Goal: Information Seeking & Learning: Learn about a topic

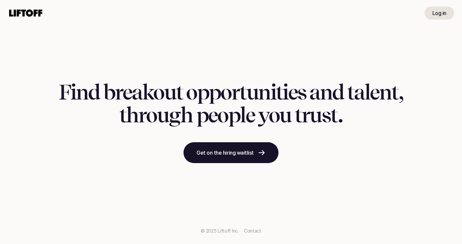
click at [17, 12] on use at bounding box center [25, 12] width 33 height 7
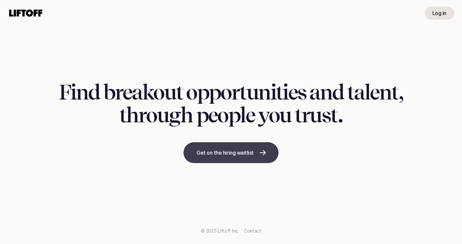
click at [218, 146] on link "Get on the hiring waitlist" at bounding box center [231, 152] width 95 height 21
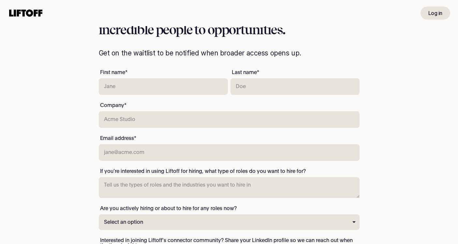
scroll to position [126, 0]
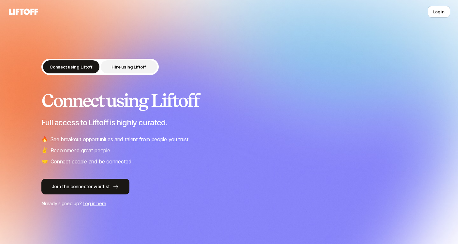
click at [134, 71] on button "Hire using Liftoff" at bounding box center [129, 66] width 56 height 13
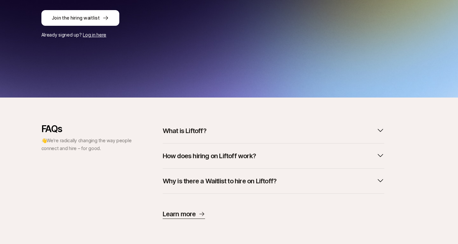
scroll to position [169, 0]
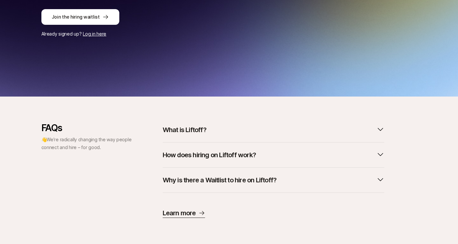
click at [213, 121] on div "FAQs 👋 We’re radically changing the way people connect and hire – for good. Wha…" at bounding box center [229, 169] width 458 height 147
click at [213, 127] on button "What is Liftoff?" at bounding box center [273, 129] width 221 height 14
